Goal: Download file/media

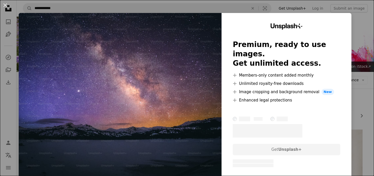
scroll to position [1217, 0]
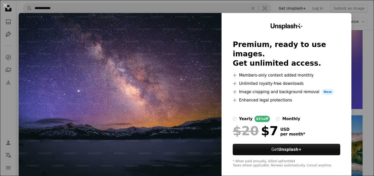
click at [365, 20] on div "An X shape Unsplash+ Premium, ready to use images. Get unlimited access. A plus…" at bounding box center [187, 88] width 374 height 176
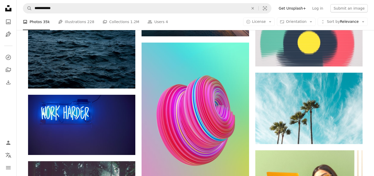
scroll to position [1526, 0]
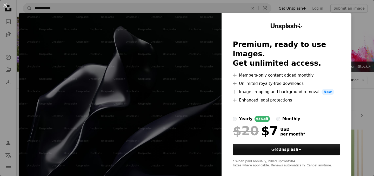
scroll to position [385, 0]
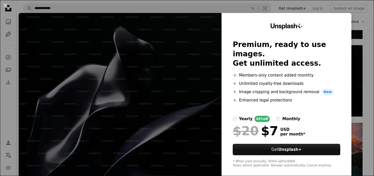
click at [361, 52] on div "An X shape Unsplash+ Premium, ready to use images. Get unlimited access. A plus…" at bounding box center [187, 88] width 374 height 176
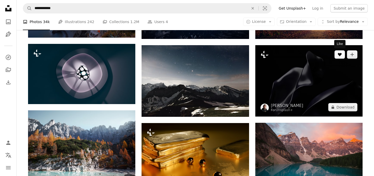
click at [336, 54] on button "A heart" at bounding box center [339, 54] width 10 height 8
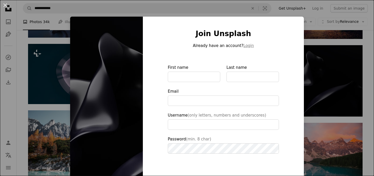
click at [329, 61] on div "An X shape Join Unsplash Already have an account? Login First name Last name Em…" at bounding box center [187, 88] width 374 height 176
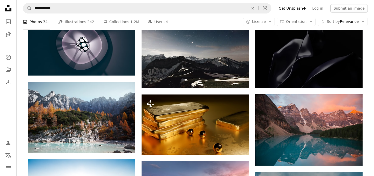
scroll to position [412, 0]
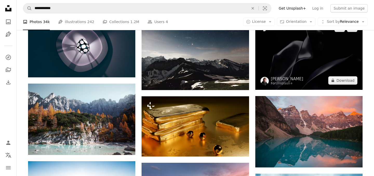
click at [290, 58] on img at bounding box center [308, 53] width 107 height 71
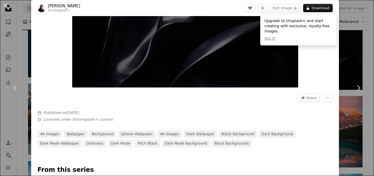
scroll to position [88, 0]
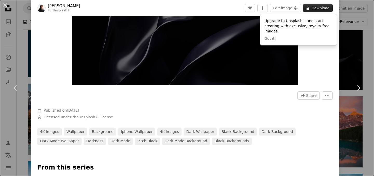
click at [316, 9] on button "A lock Download" at bounding box center [318, 8] width 30 height 8
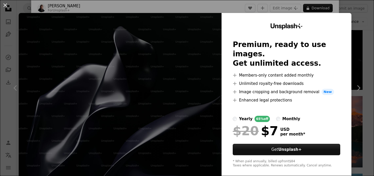
click at [290, 116] on div "monthly" at bounding box center [291, 119] width 18 height 6
click at [244, 116] on div "yearly" at bounding box center [245, 119] width 13 height 6
click at [362, 52] on div "An X shape Unsplash+ Premium, ready to use images. Get unlimited access. A plus…" at bounding box center [187, 88] width 374 height 176
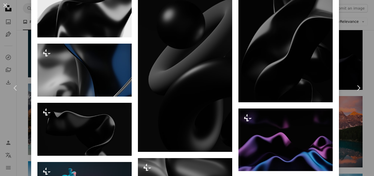
scroll to position [547, 0]
